Goal: Complete application form

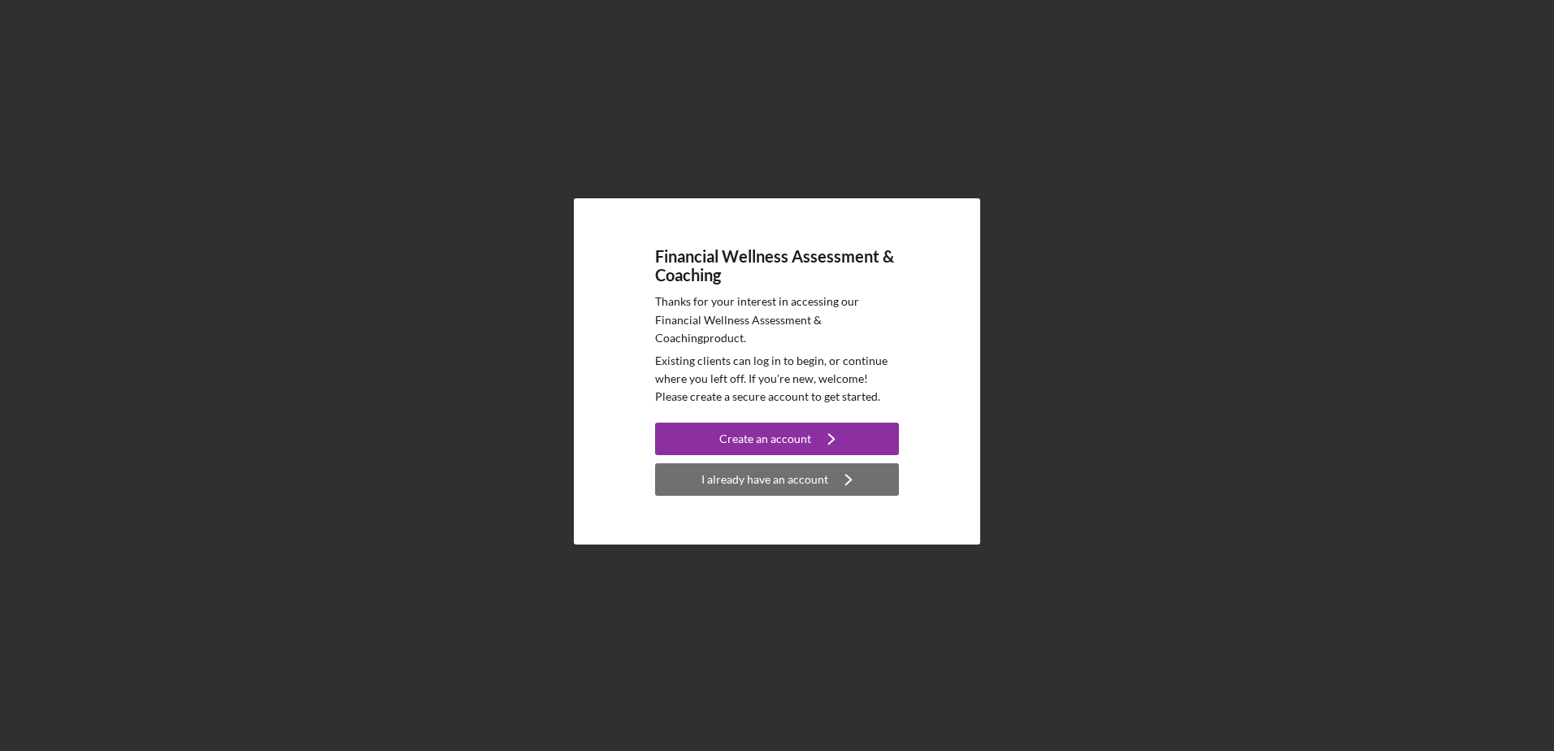
click at [832, 483] on icon "Icon/Navigate" at bounding box center [848, 479] width 41 height 41
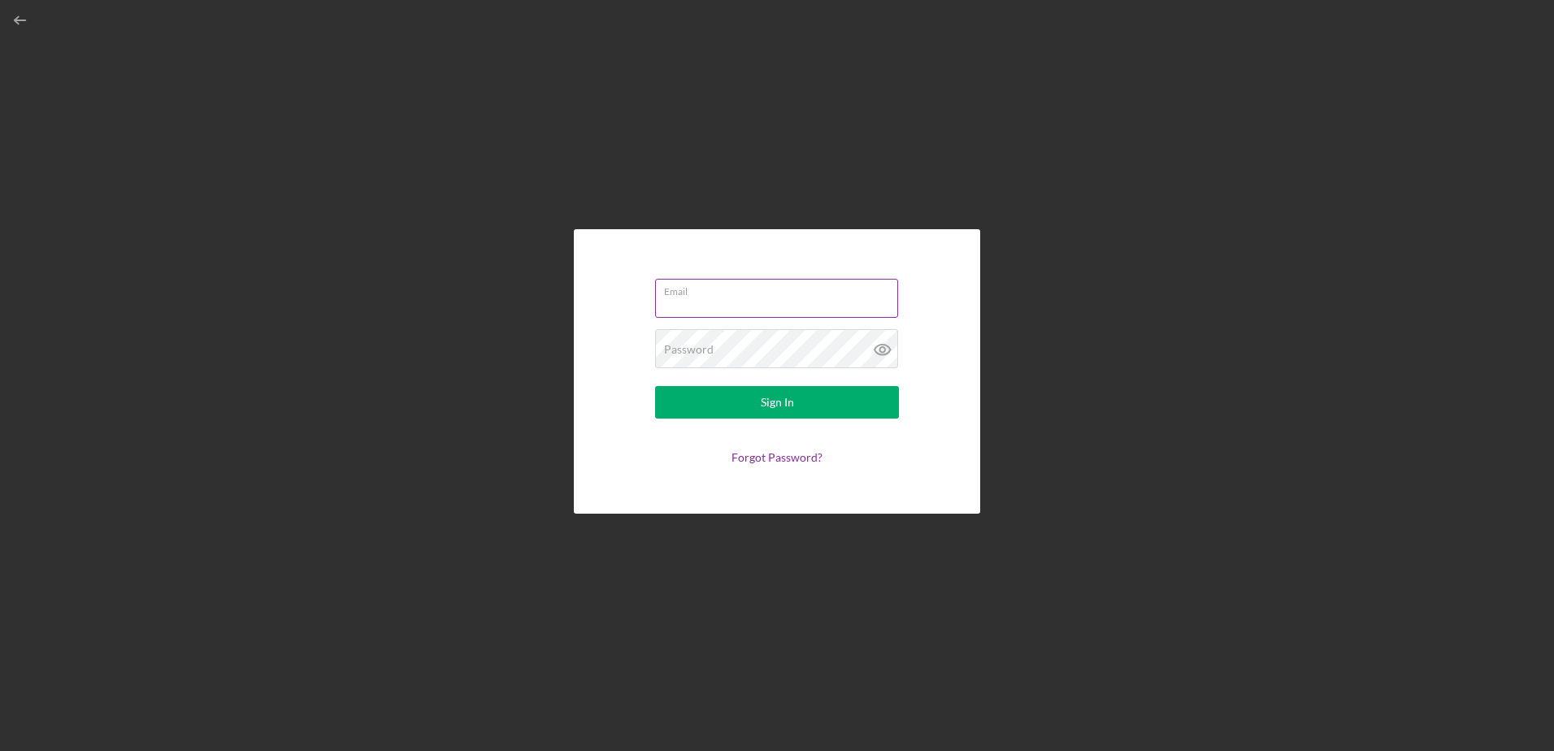
click at [826, 295] on div "Email" at bounding box center [777, 299] width 244 height 41
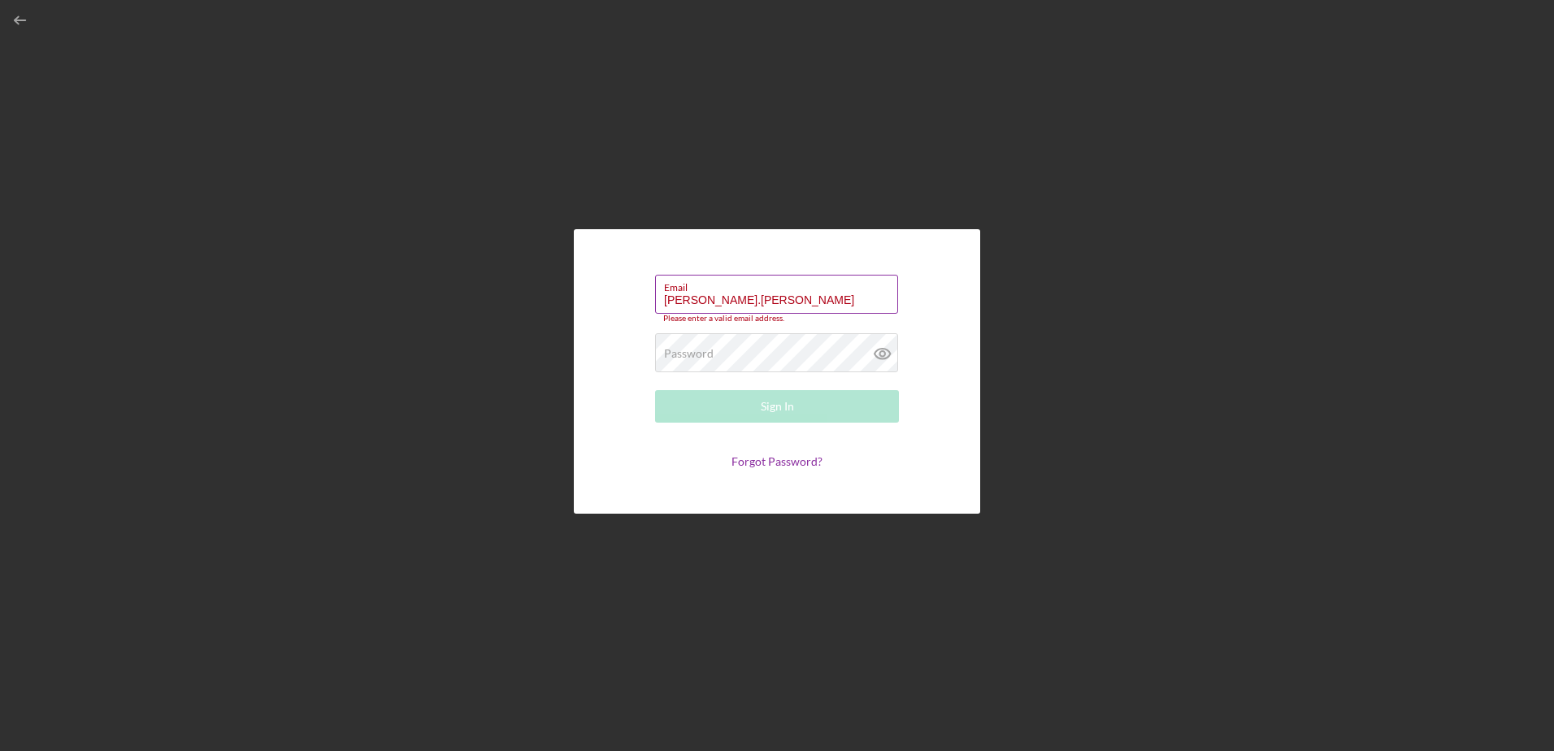
drag, startPoint x: 815, startPoint y: 308, endPoint x: 815, endPoint y: 298, distance: 10.6
click at [815, 300] on input "[PERSON_NAME].[PERSON_NAME]" at bounding box center [776, 294] width 243 height 39
type input "[PERSON_NAME][EMAIL_ADDRESS][PERSON_NAME][DOMAIN_NAME]"
click at [754, 347] on div "Password Required" at bounding box center [777, 349] width 244 height 41
click at [682, 337] on div "Password Required" at bounding box center [777, 349] width 244 height 49
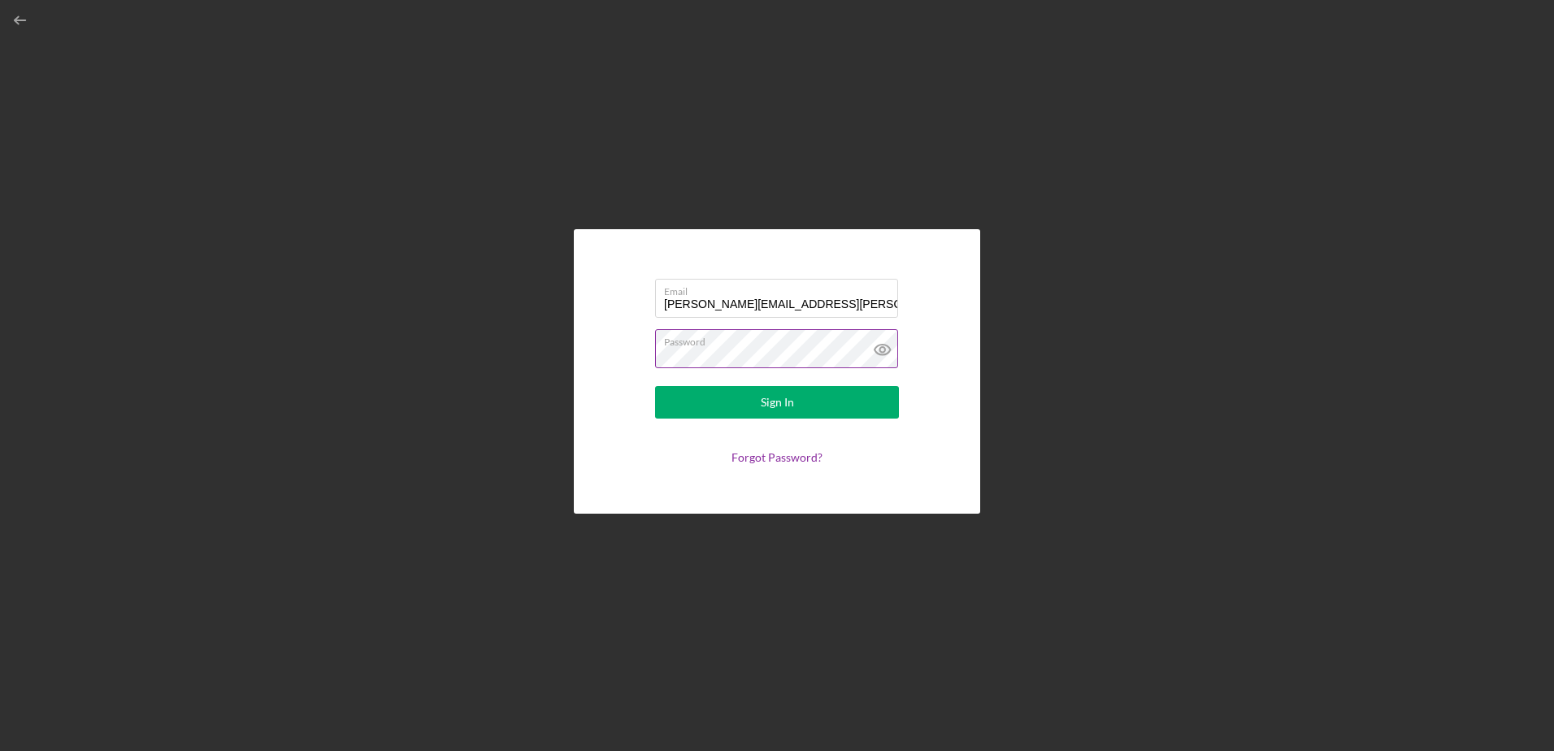
click at [655, 386] on button "Sign In" at bounding box center [777, 402] width 244 height 33
